Goal: Communication & Community: Answer question/provide support

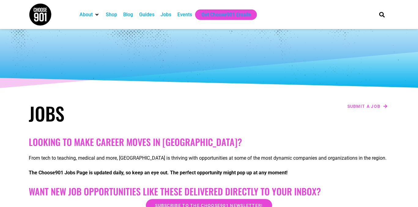
click at [167, 15] on div "Jobs" at bounding box center [166, 14] width 11 height 7
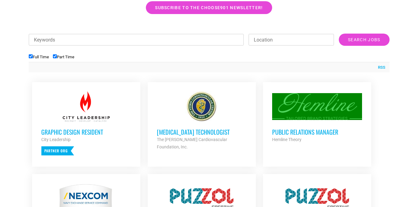
scroll to position [187, 0]
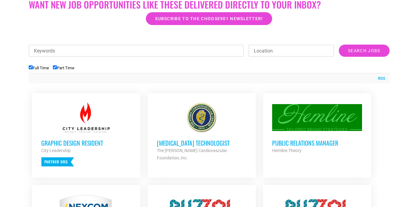
click at [124, 54] on input "Keywords" at bounding box center [136, 51] width 215 height 12
click at [364, 51] on input "Search Jobs" at bounding box center [364, 51] width 50 height 12
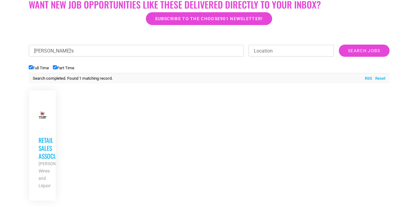
click at [39, 149] on h3 "Retail Sales Associate" at bounding box center [43, 148] width 8 height 24
click at [41, 53] on input "joe's" at bounding box center [136, 51] width 215 height 12
type input "joes"
click at [364, 51] on input "Search Jobs" at bounding box center [364, 51] width 50 height 12
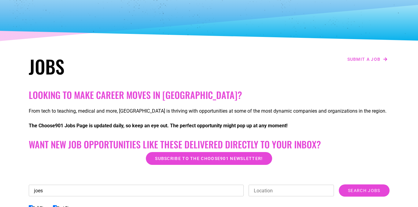
scroll to position [50, 0]
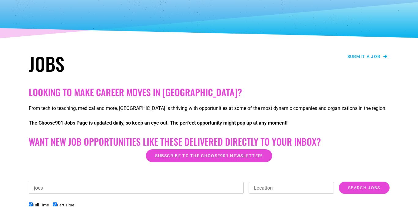
click at [355, 58] on span "Submit a job" at bounding box center [364, 56] width 33 height 4
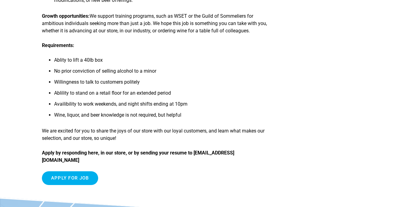
scroll to position [130, 0]
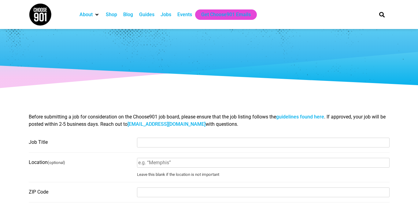
select select
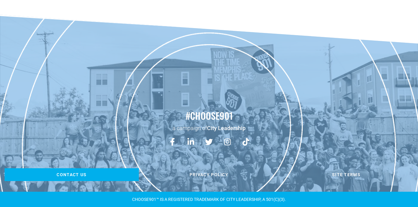
scroll to position [636, 0]
click at [65, 177] on link "Contact us" at bounding box center [72, 175] width 134 height 13
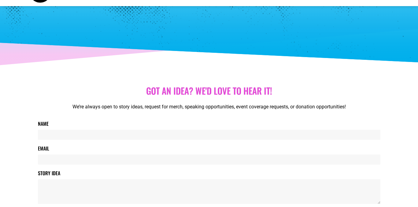
scroll to position [30, 0]
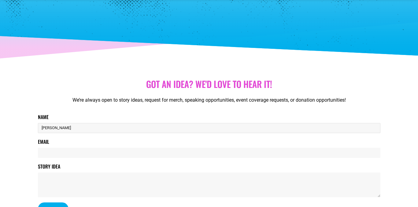
type input "[PERSON_NAME]"
type input "s"
type input "info@joeswinesandliquor.com"
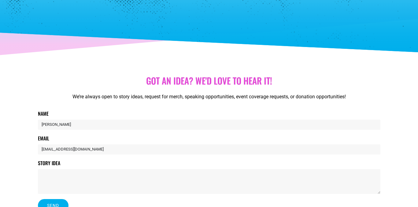
scroll to position [34, 0]
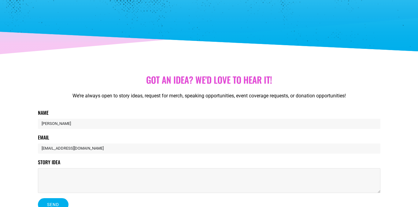
click at [56, 187] on textarea "Story Idea" at bounding box center [209, 181] width 343 height 25
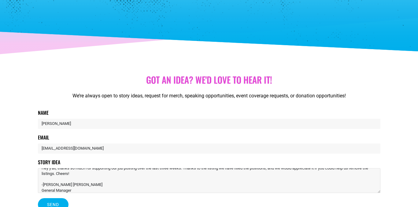
scroll to position [9, 0]
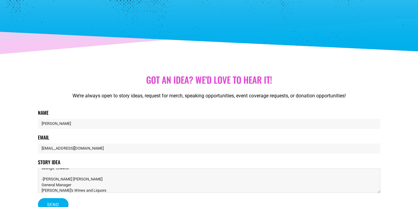
type textarea "Hey y'all, thanks so much for supporting our job posting over the last three we…"
click at [56, 203] on span "Send" at bounding box center [53, 205] width 12 height 4
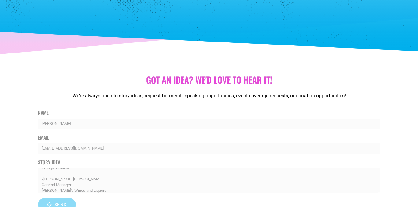
scroll to position [0, 0]
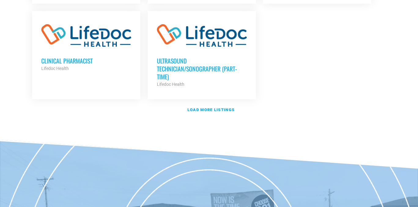
scroll to position [786, 0]
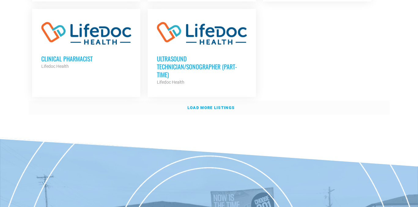
click at [201, 101] on link "Load more listings" at bounding box center [209, 108] width 361 height 14
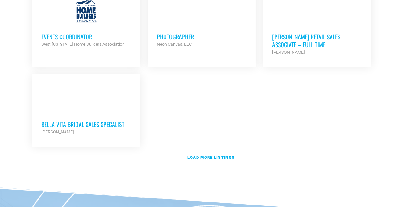
scroll to position [1341, 0]
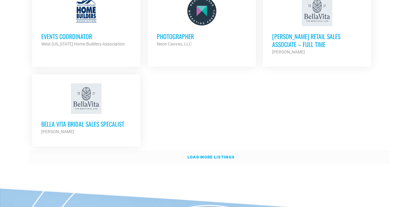
click at [196, 155] on strong "Load more listings" at bounding box center [211, 157] width 47 height 5
